Goal: Task Accomplishment & Management: Complete application form

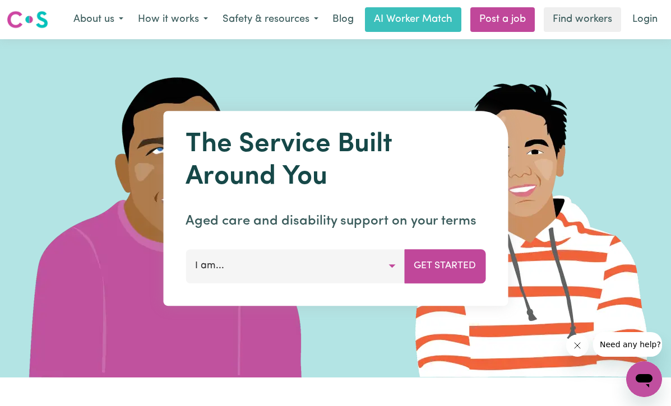
click at [271, 258] on button "I am..." at bounding box center [295, 266] width 219 height 34
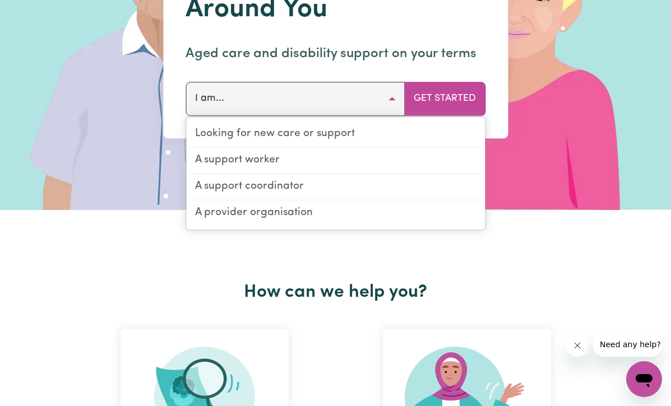
scroll to position [168, 0]
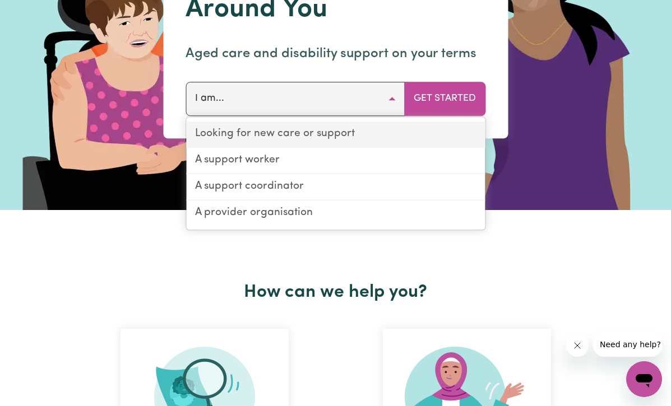
click at [233, 131] on link "Looking for new care or support" at bounding box center [335, 135] width 299 height 26
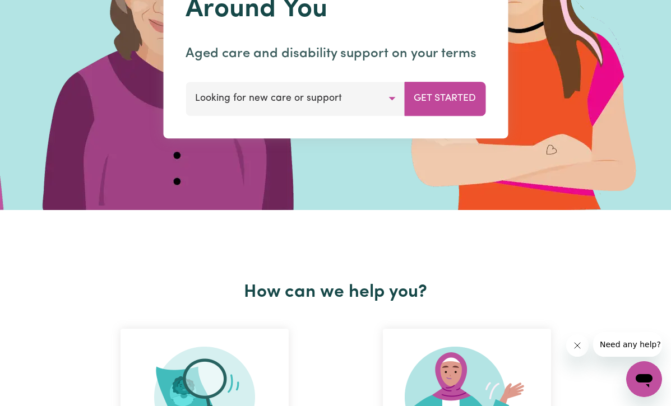
click at [390, 96] on button "Looking for new care or support" at bounding box center [295, 99] width 219 height 34
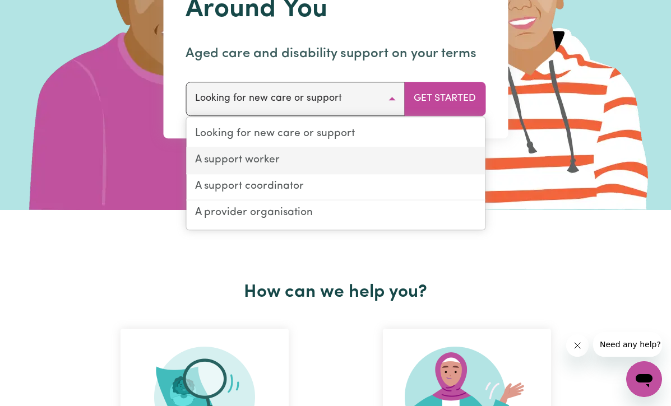
click at [231, 159] on link "A support worker" at bounding box center [335, 161] width 299 height 26
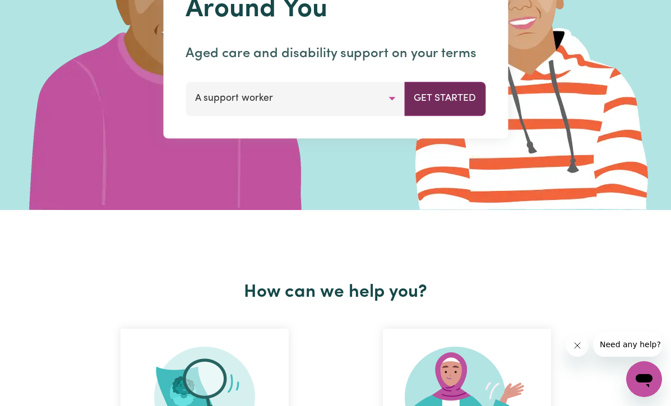
click at [446, 93] on button "Get Started" at bounding box center [444, 99] width 81 height 34
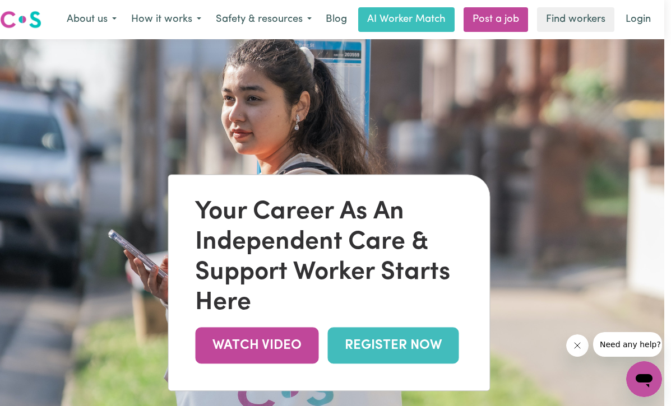
scroll to position [0, 7]
click at [576, 15] on link "Find workers" at bounding box center [575, 19] width 77 height 25
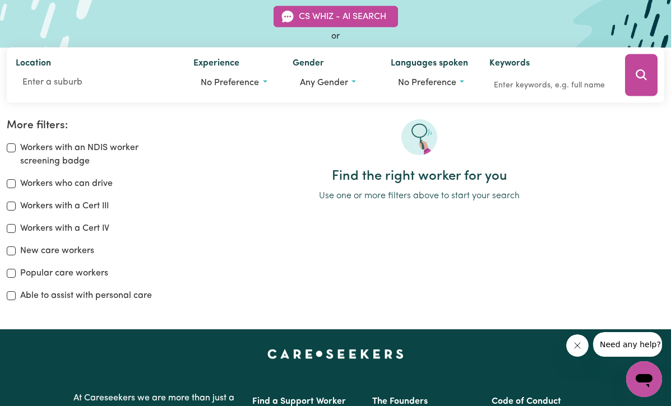
scroll to position [105, 0]
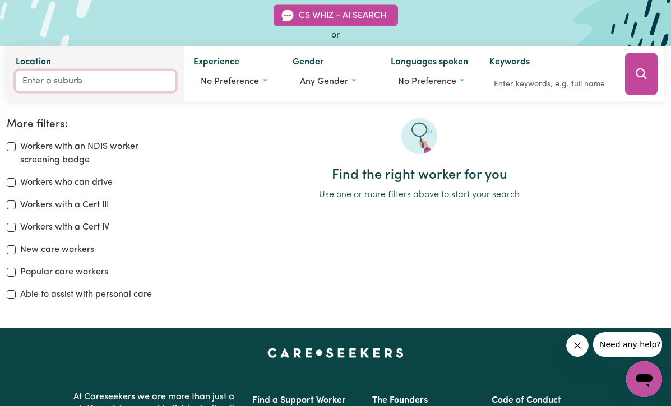
click at [70, 78] on input "Location" at bounding box center [96, 81] width 160 height 20
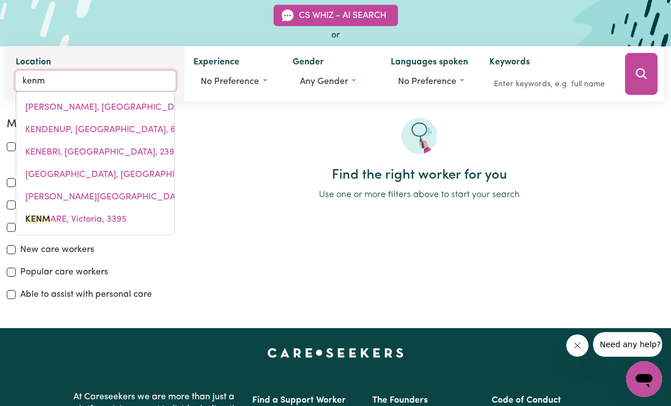
type input "kenmo"
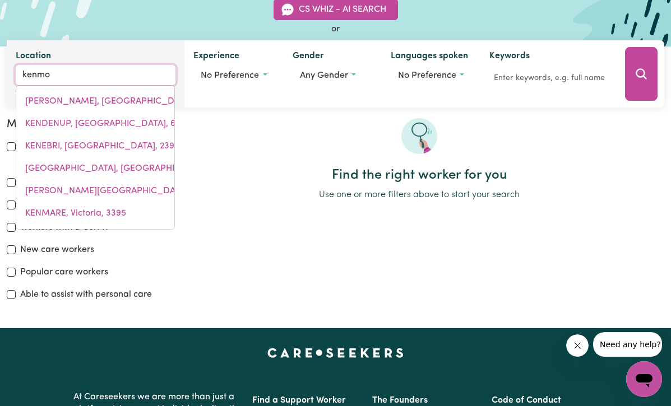
type input "kenmoRE, [GEOGRAPHIC_DATA], 4069"
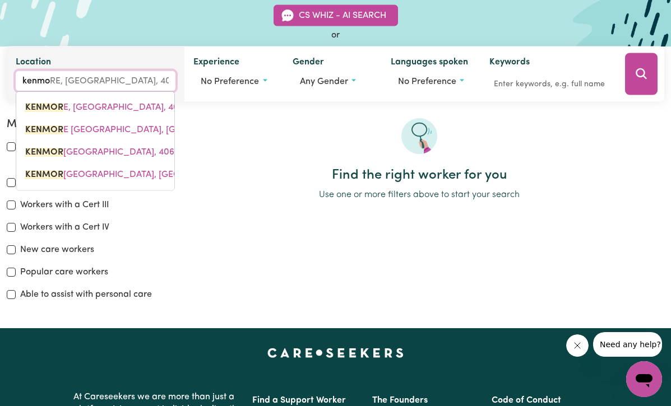
type input "kenmor"
type input "kenmorE, [GEOGRAPHIC_DATA], 4069"
type input "kenmore"
type input "[GEOGRAPHIC_DATA], [GEOGRAPHIC_DATA], 4069"
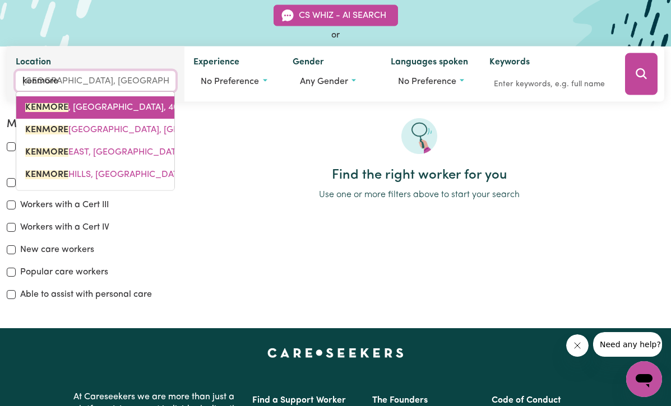
click at [78, 108] on span "[GEOGRAPHIC_DATA] , [GEOGRAPHIC_DATA], 4069" at bounding box center [107, 107] width 164 height 9
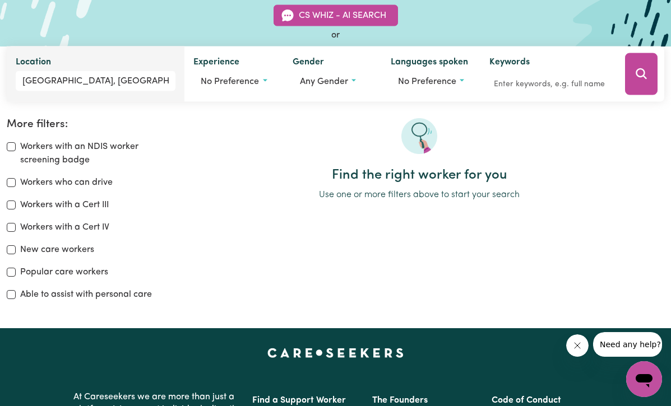
click at [11, 201] on input "Workers with a Cert III" at bounding box center [11, 205] width 9 height 9
checkbox input "true"
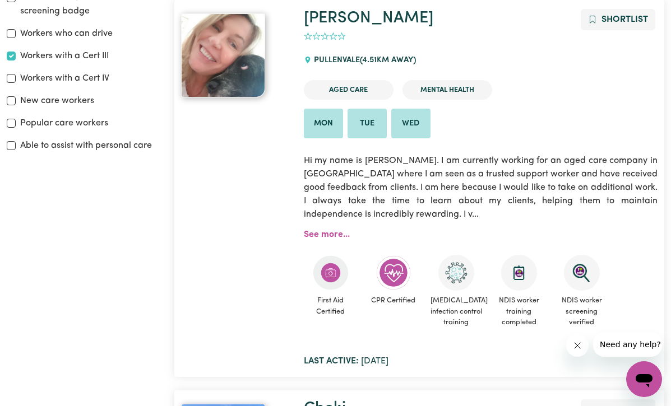
scroll to position [255, 0]
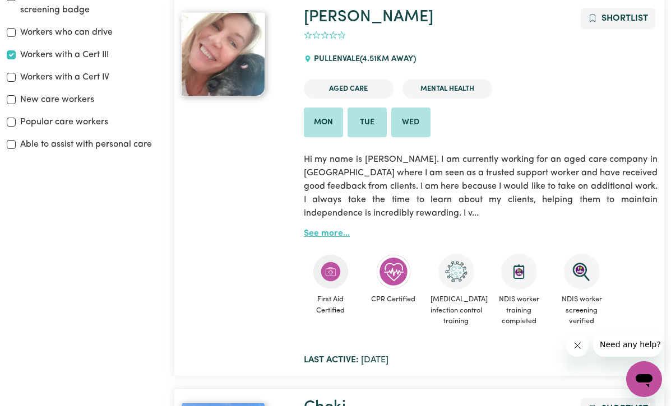
click at [312, 229] on link "See more..." at bounding box center [327, 233] width 46 height 9
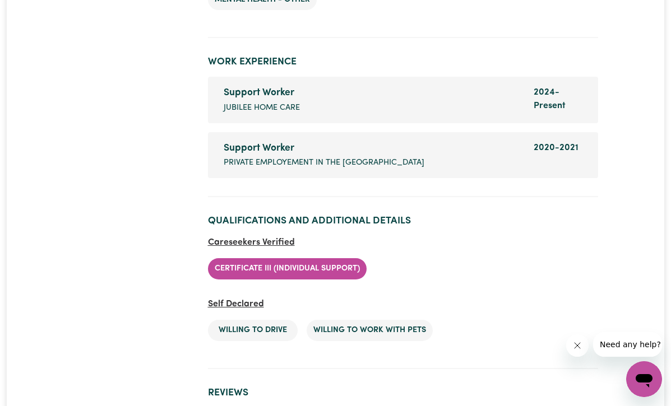
scroll to position [1925, 0]
